Goal: Task Accomplishment & Management: Use online tool/utility

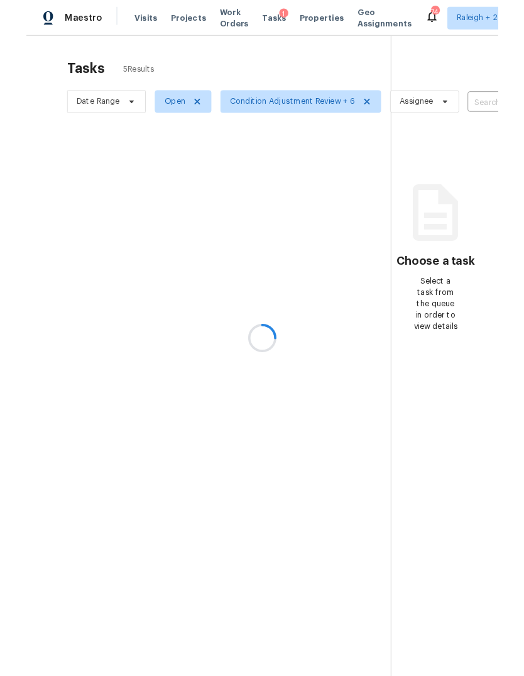
scroll to position [47, 0]
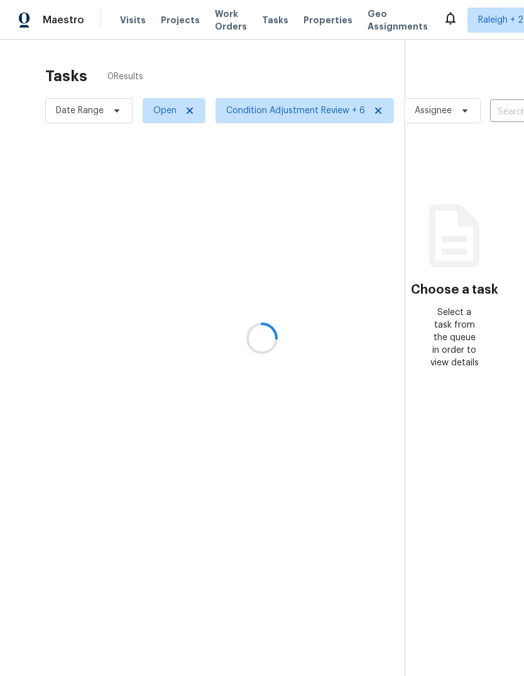
scroll to position [47, 0]
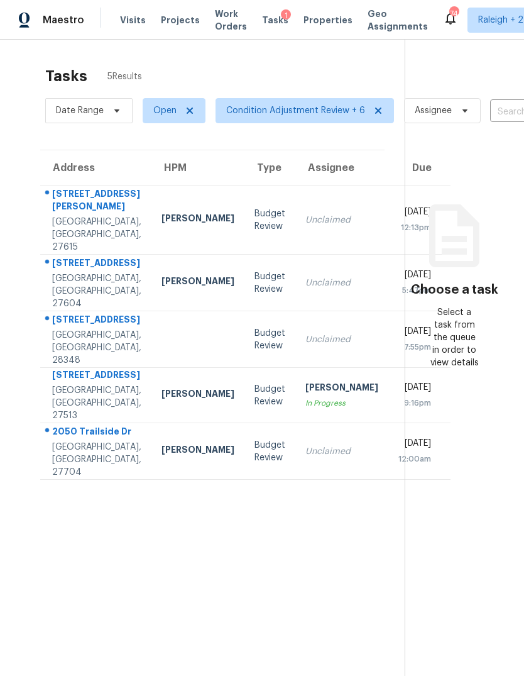
click at [305, 214] on div "Unclaimed" at bounding box center [341, 220] width 73 height 13
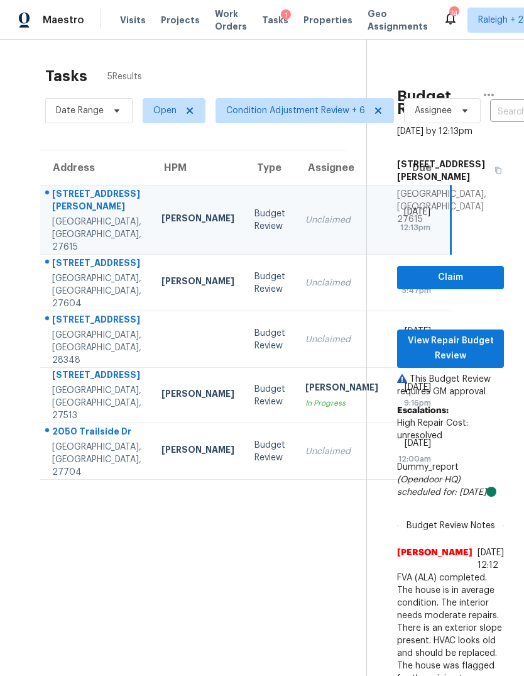
click at [388, 255] on td "Tue, Aug 26th 2025 5:47pm" at bounding box center [419, 283] width 62 height 57
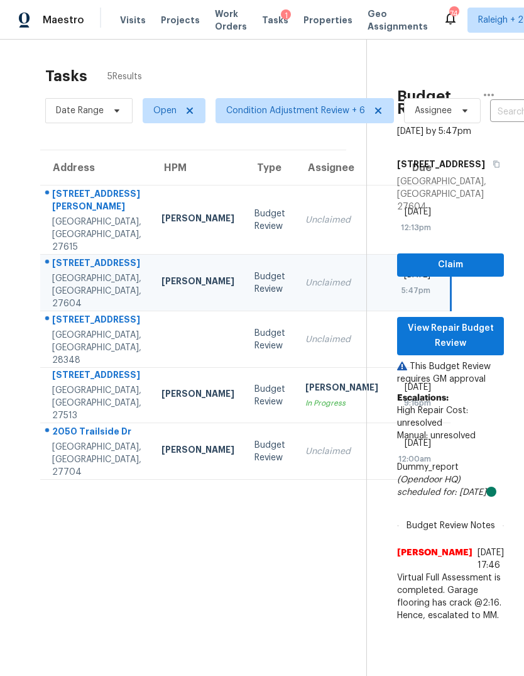
click at [296, 311] on td "Unclaimed" at bounding box center [341, 339] width 93 height 57
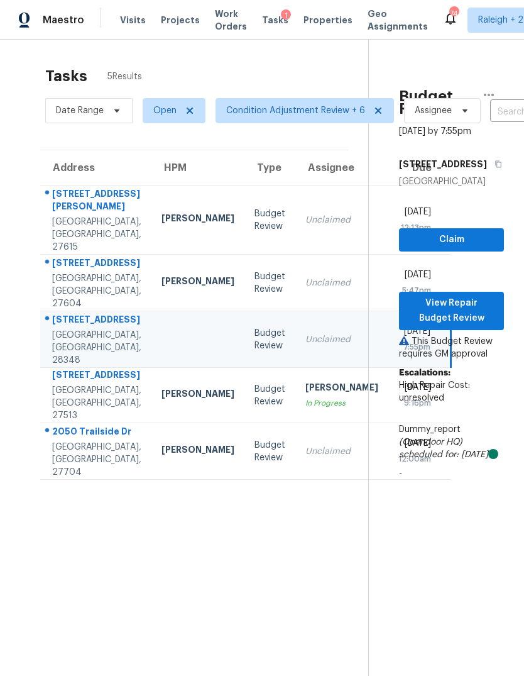
click at [295, 423] on td "Unclaimed" at bounding box center [341, 451] width 93 height 57
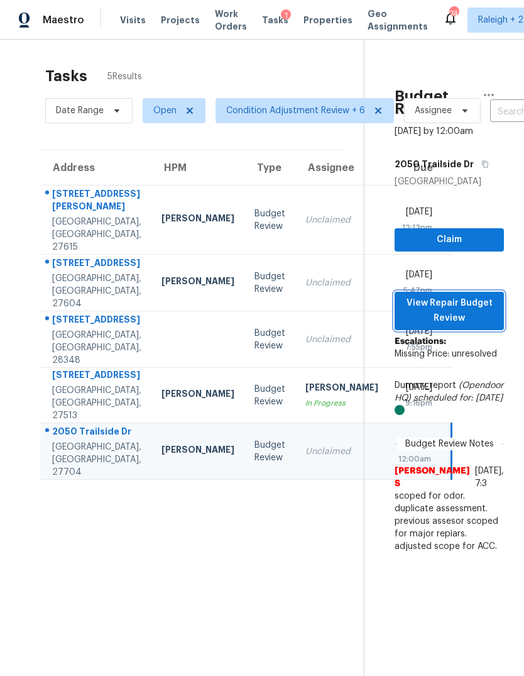
click at [479, 295] on span "View Repair Budget Review" at bounding box center [449, 310] width 89 height 31
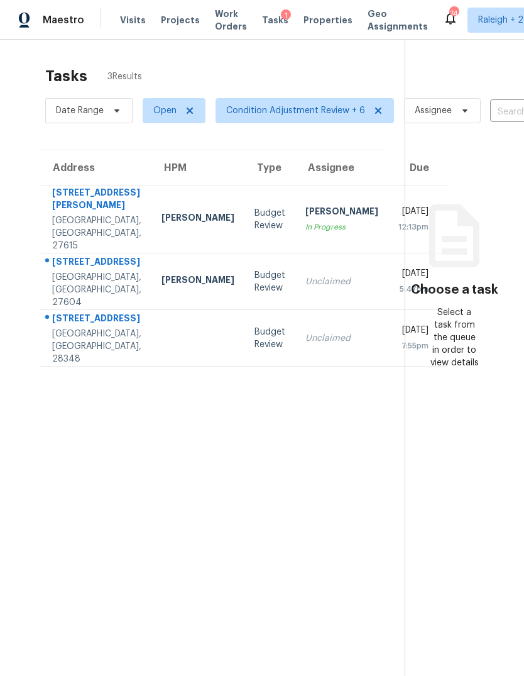
click at [184, 264] on td "[PERSON_NAME]" at bounding box center [197, 281] width 93 height 57
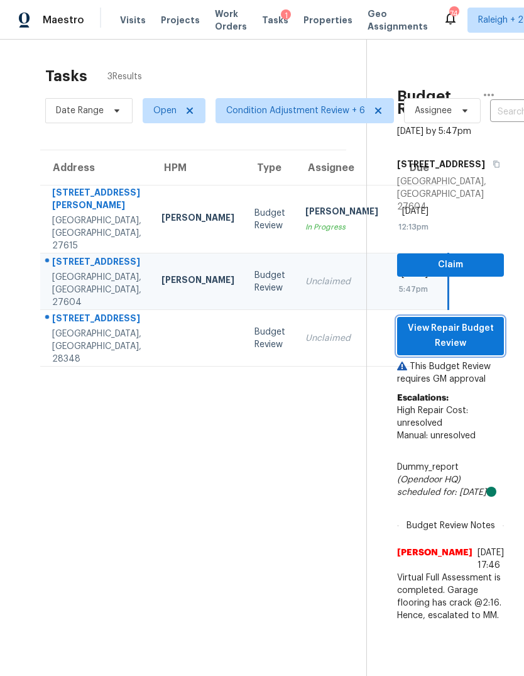
click at [468, 328] on span "View Repair Budget Review" at bounding box center [450, 336] width 87 height 31
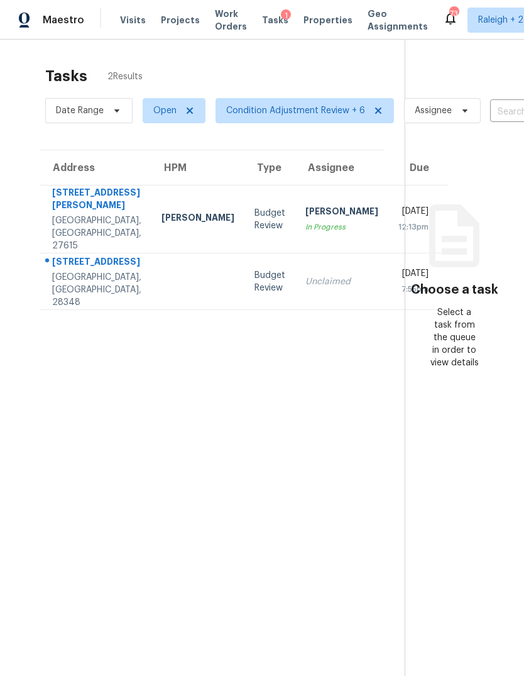
click at [398, 286] on div "7:55pm" at bounding box center [413, 289] width 30 height 13
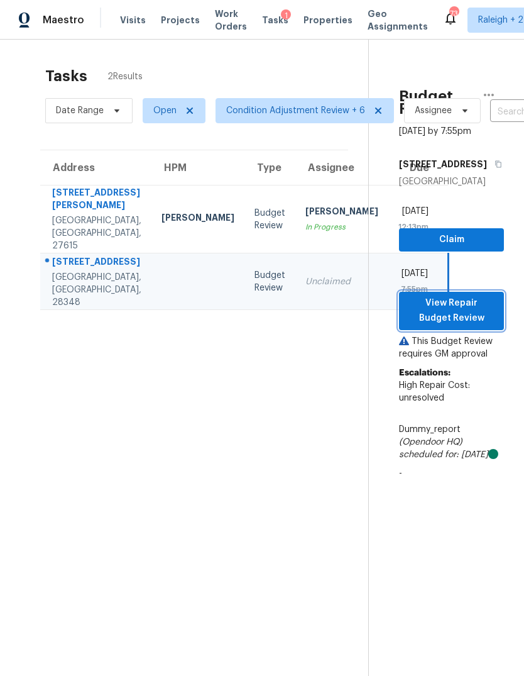
click at [488, 326] on span "View Repair Budget Review" at bounding box center [451, 310] width 85 height 31
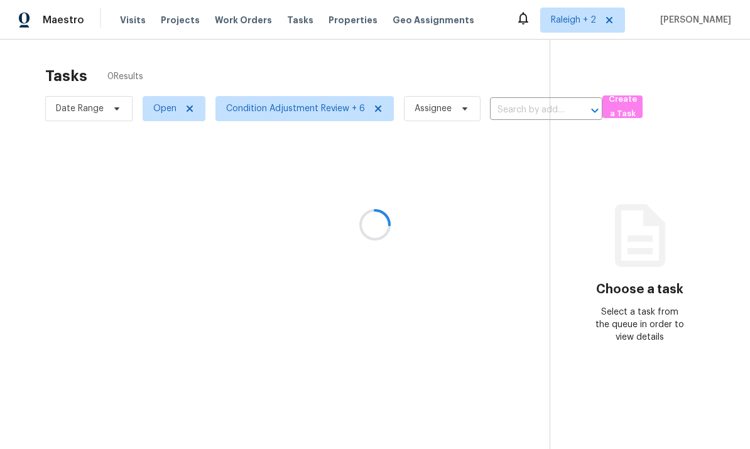
scroll to position [8, 0]
